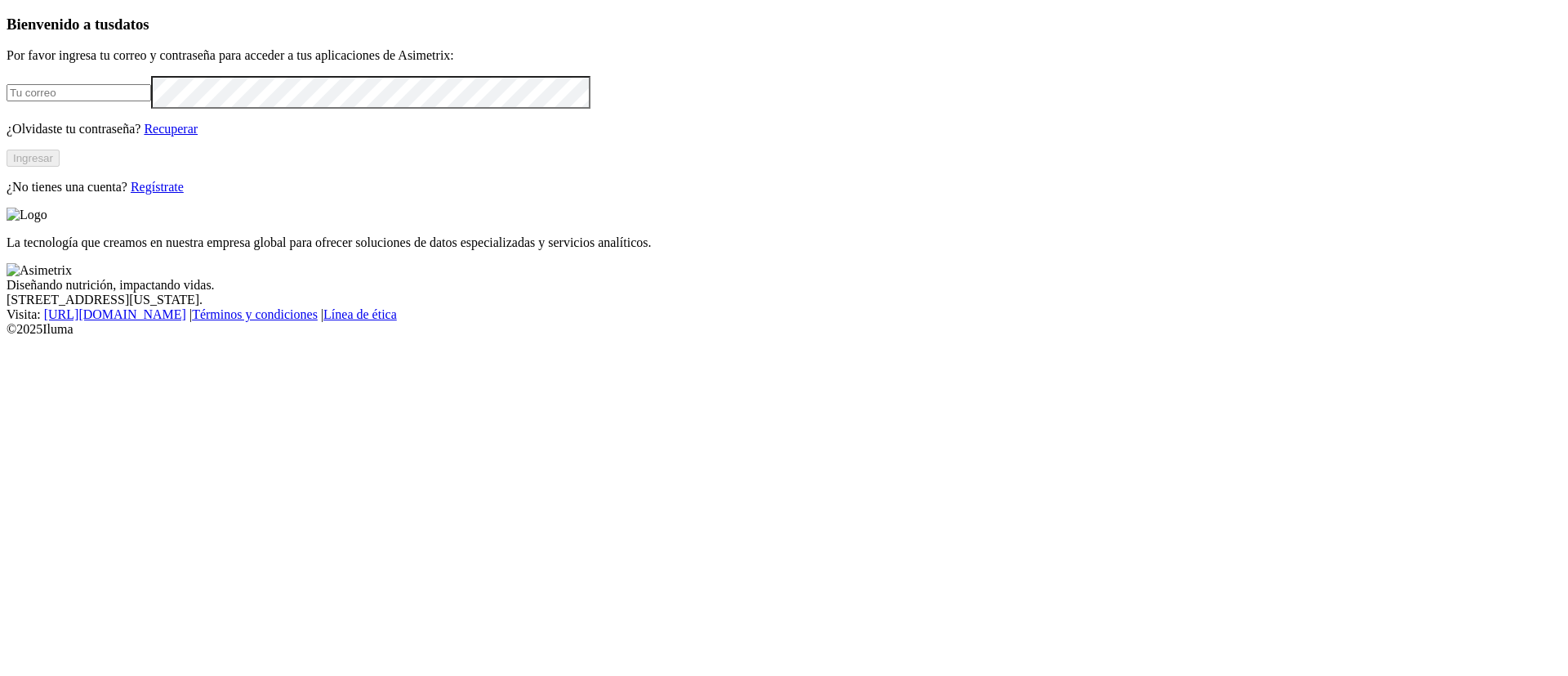
type input "[PERSON_NAME][EMAIL_ADDRESS][PERSON_NAME][DOMAIN_NAME]"
click at [60, 166] on button "Ingresar" at bounding box center [33, 158] width 53 height 17
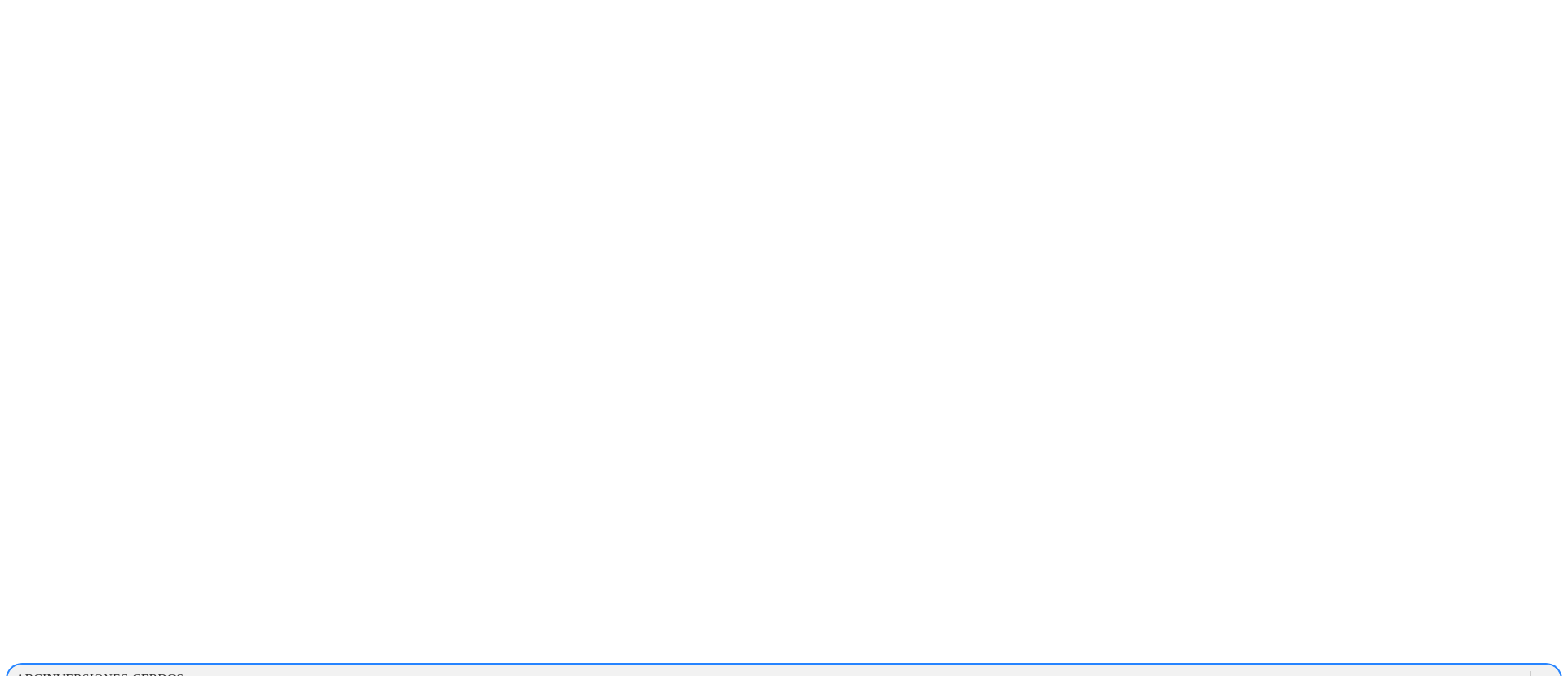
click at [1531, 664] on div at bounding box center [1545, 679] width 29 height 29
click at [1451, 22] on div at bounding box center [791, 338] width 1568 height 676
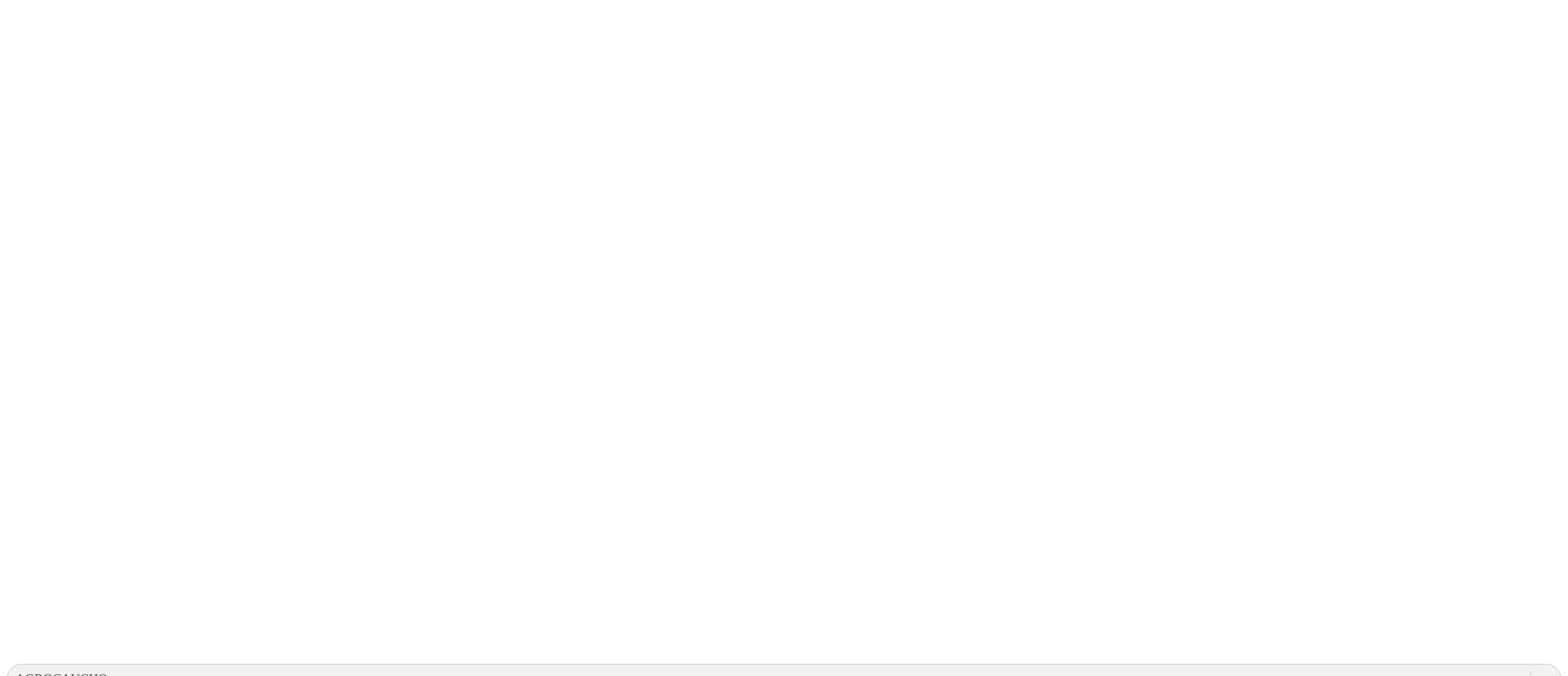
click at [1538, 671] on icon at bounding box center [1545, 679] width 16 height 16
